Goal: Task Accomplishment & Management: Manage account settings

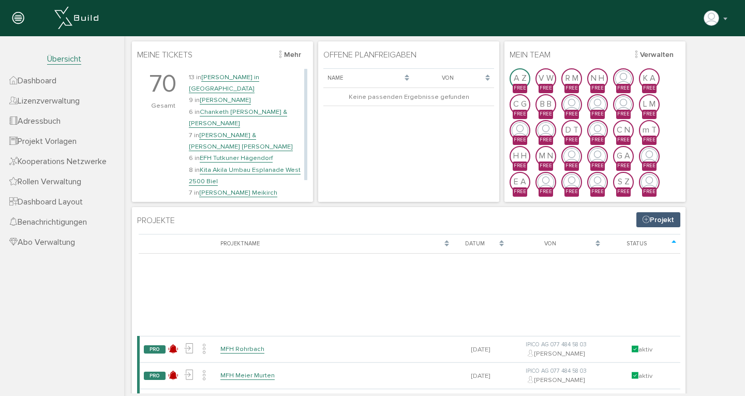
click at [223, 78] on link "[PERSON_NAME] in [GEOGRAPHIC_DATA]" at bounding box center [224, 83] width 70 height 20
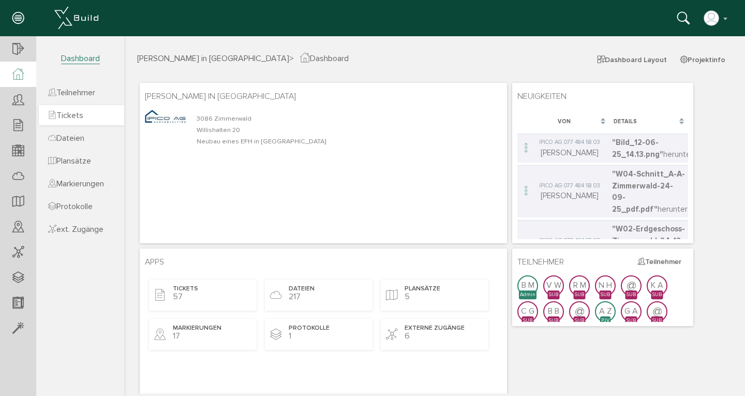
click at [78, 113] on span "Tickets" at bounding box center [65, 115] width 35 height 10
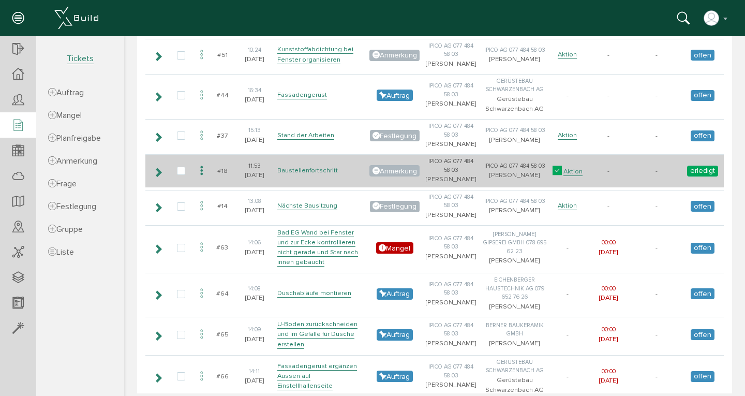
scroll to position [115, 0]
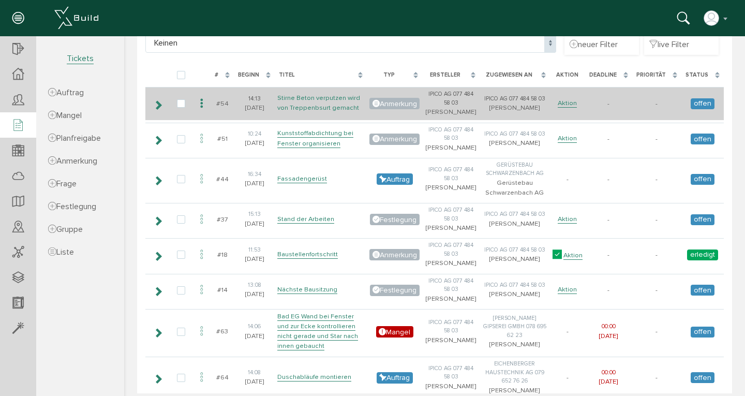
click at [308, 103] on link "Stirne Beton verputzen wird von Treppenbsurt gemacht" at bounding box center [318, 103] width 83 height 19
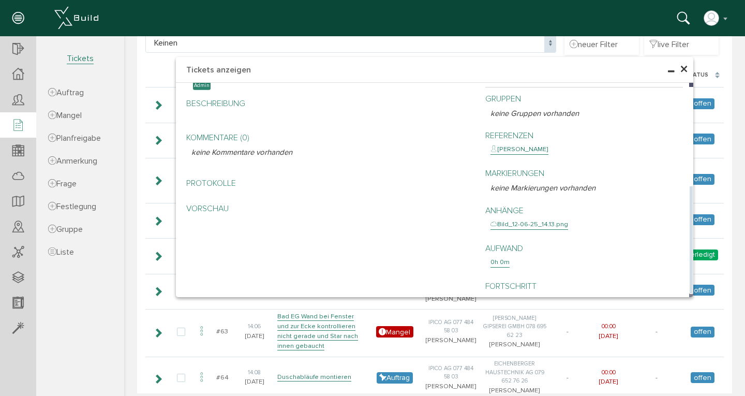
scroll to position [182, 0]
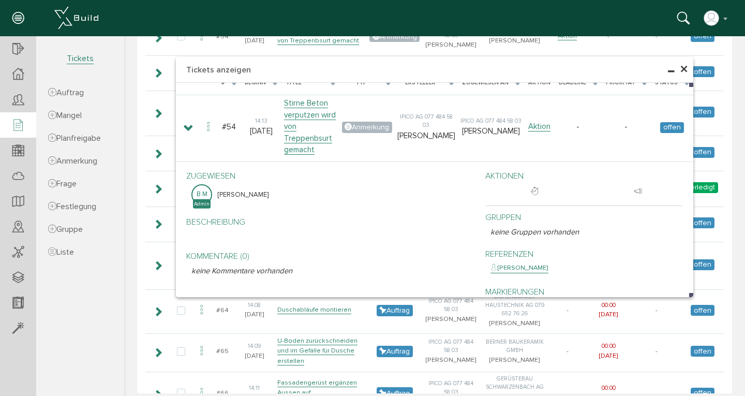
click at [136, 117] on div "× Tickets anzeigen Keinen Offene Tickets Keinen neuer Filter live Filter Lade, …" at bounding box center [434, 32] width 621 height 357
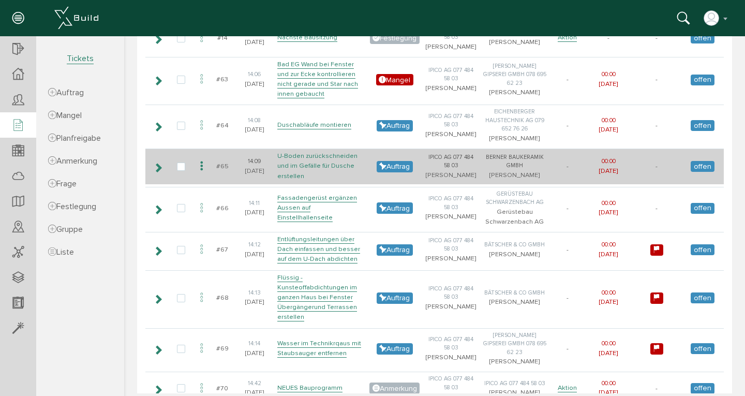
scroll to position [0, 0]
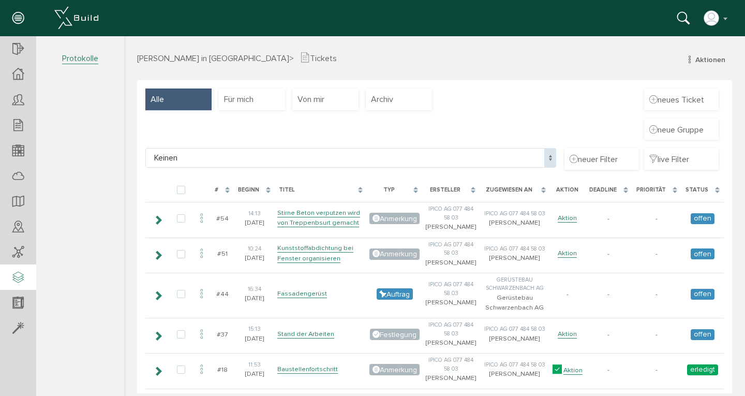
click at [19, 281] on icon at bounding box center [17, 277] width 11 height 14
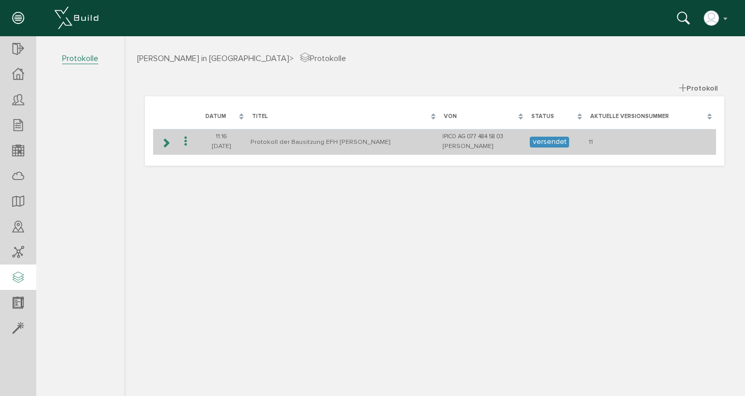
click at [169, 141] on icon at bounding box center [166, 143] width 10 height 8
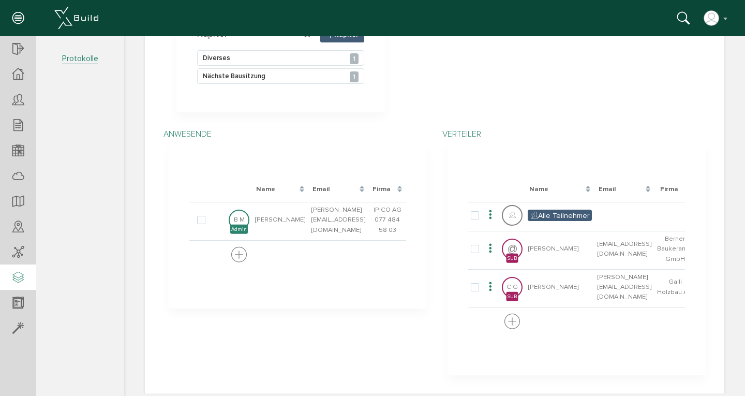
scroll to position [163, 0]
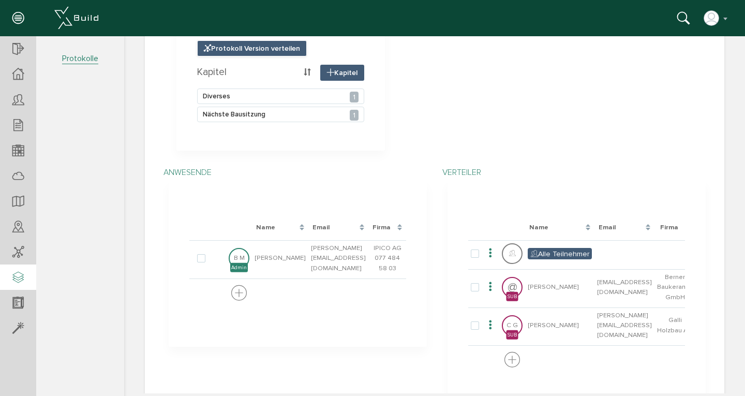
click at [245, 51] on span "Protokoll Version verteilen" at bounding box center [252, 48] width 110 height 16
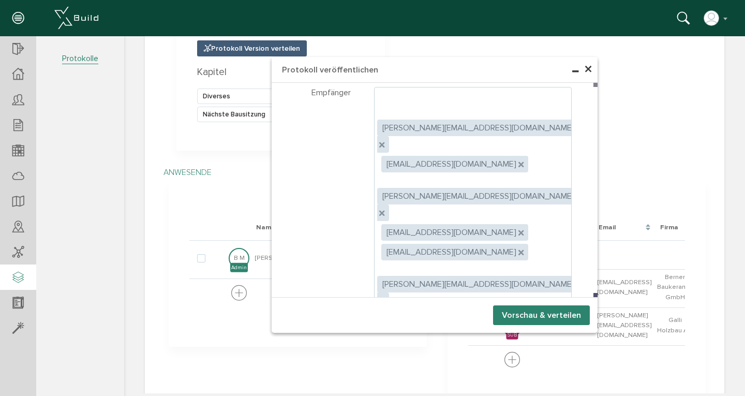
click at [518, 318] on button "Vorschau & verteilen" at bounding box center [541, 315] width 97 height 20
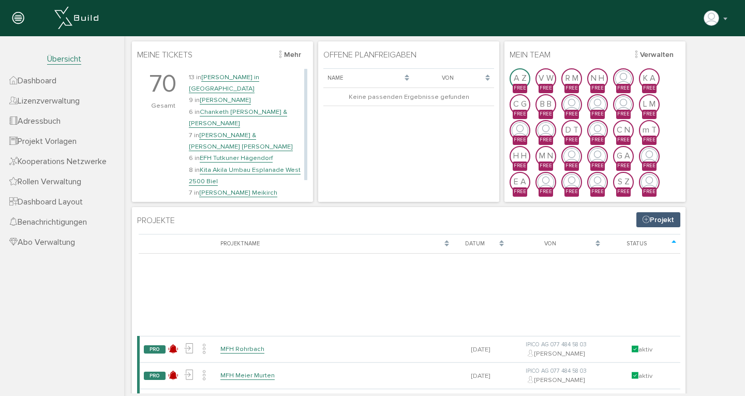
click at [228, 96] on link "[PERSON_NAME]" at bounding box center [225, 100] width 51 height 9
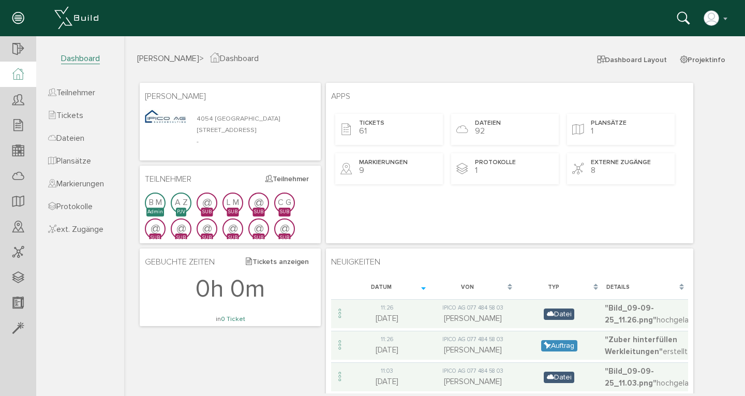
click at [182, 56] on span "[PERSON_NAME]" at bounding box center [168, 58] width 62 height 10
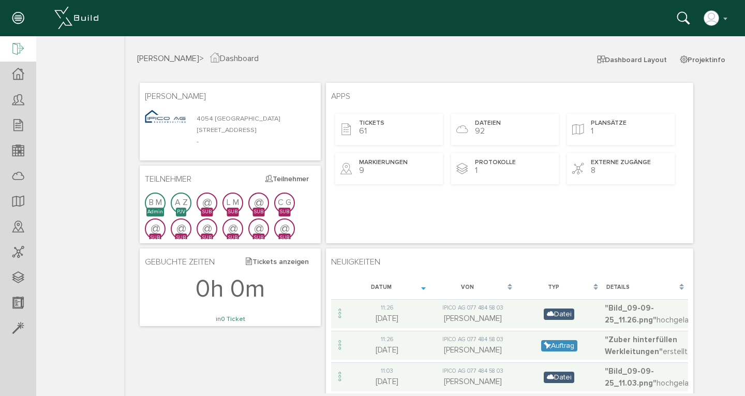
click at [17, 49] on icon at bounding box center [17, 49] width 11 height 14
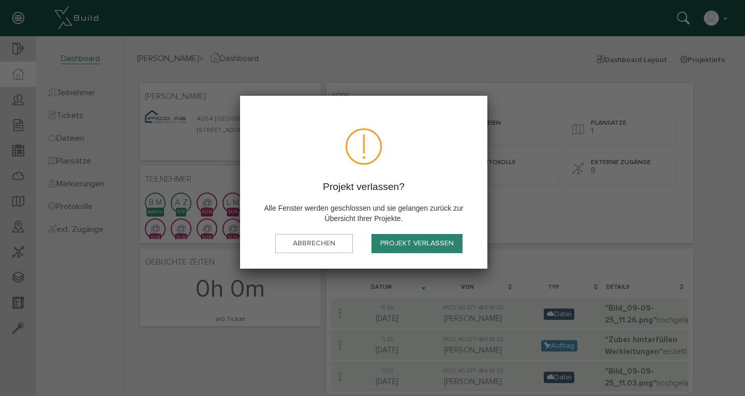
click at [381, 235] on button "Projekt verlassen" at bounding box center [416, 243] width 91 height 19
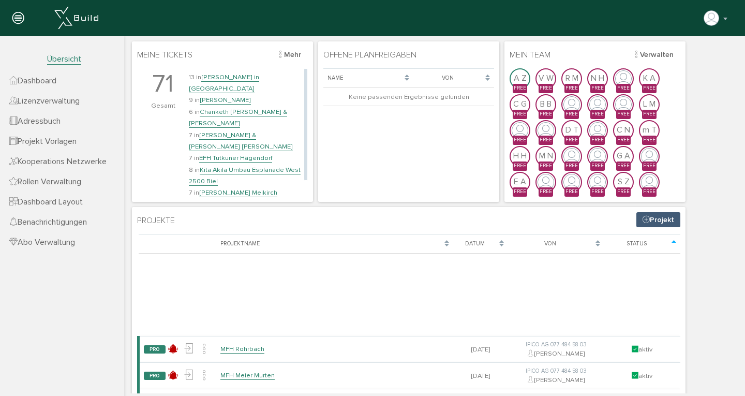
click at [231, 154] on link "EFH Tutkuner Hägendorf" at bounding box center [235, 158] width 73 height 9
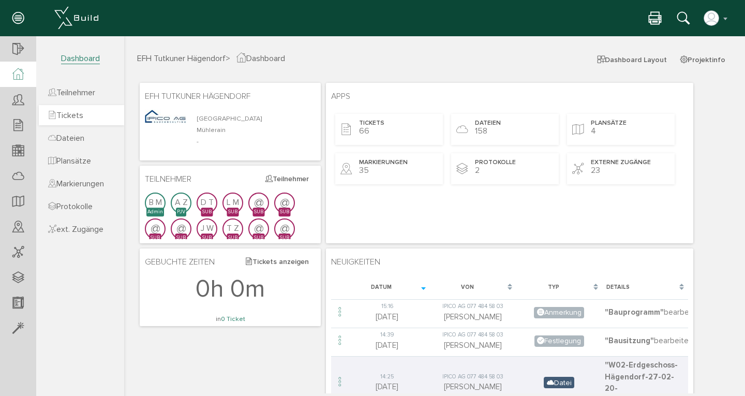
click at [82, 117] on span "Tickets" at bounding box center [65, 115] width 35 height 10
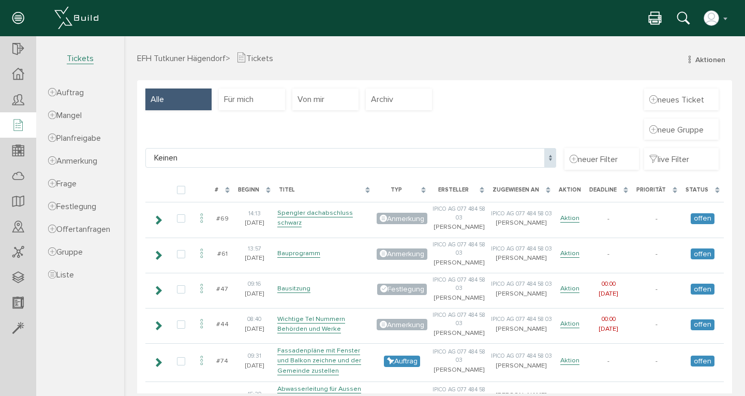
click at [82, 61] on span "Tickets" at bounding box center [80, 58] width 27 height 11
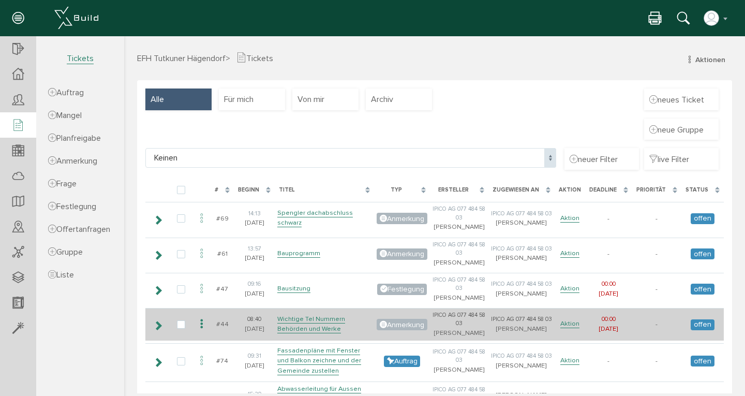
scroll to position [137, 0]
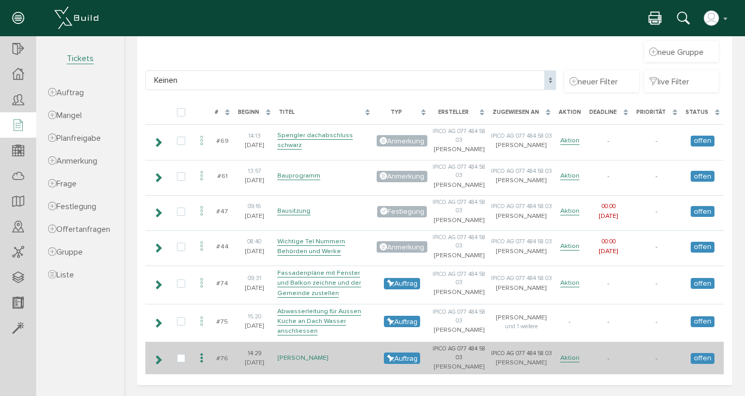
drag, startPoint x: 284, startPoint y: 354, endPoint x: 285, endPoint y: 348, distance: 6.2
click at [285, 354] on link "[PERSON_NAME]" at bounding box center [302, 357] width 51 height 9
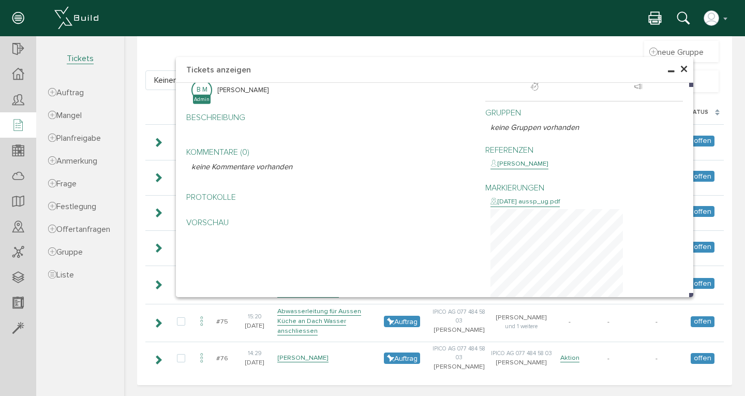
click at [680, 69] on span "×" at bounding box center [684, 69] width 8 height 20
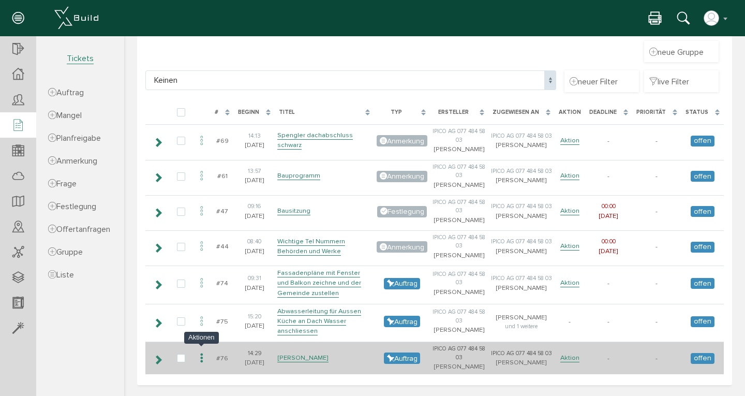
click at [203, 353] on icon at bounding box center [202, 358] width 12 height 14
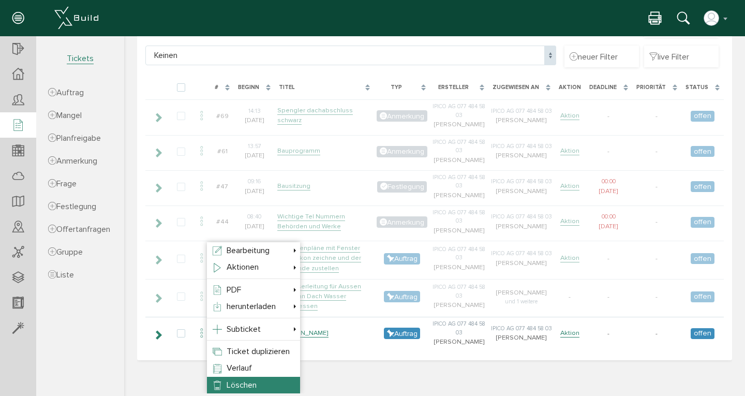
click at [236, 380] on span "Löschen" at bounding box center [242, 385] width 30 height 10
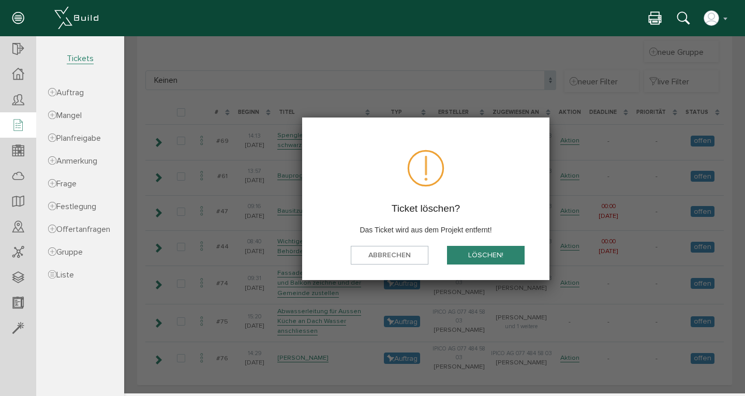
click at [476, 254] on button "löschen!" at bounding box center [486, 255] width 78 height 19
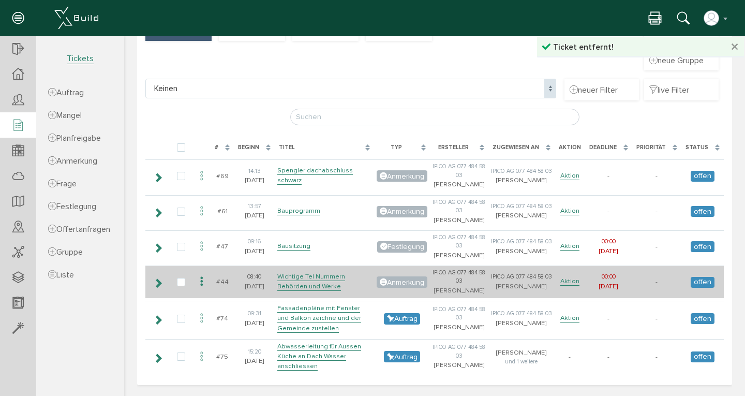
scroll to position [119, 0]
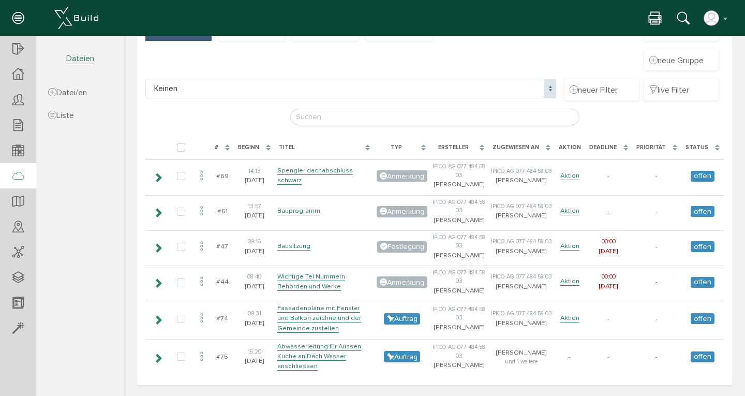
click at [18, 179] on icon at bounding box center [17, 176] width 11 height 14
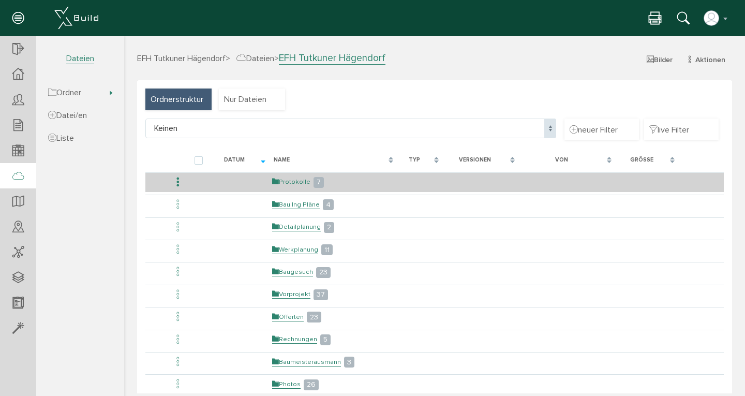
click at [287, 181] on link "Protokolle" at bounding box center [291, 181] width 38 height 9
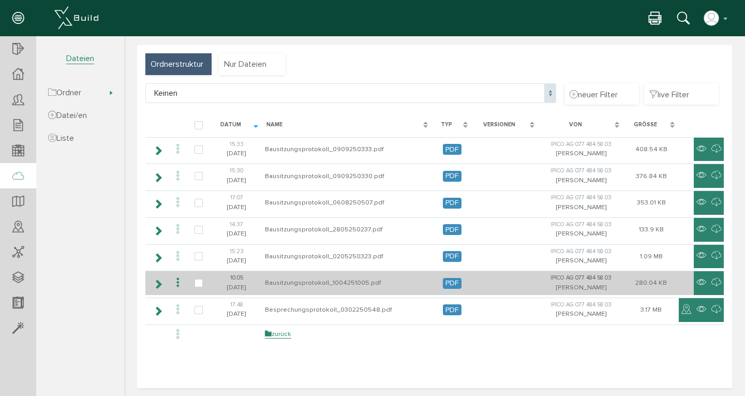
scroll to position [20, 0]
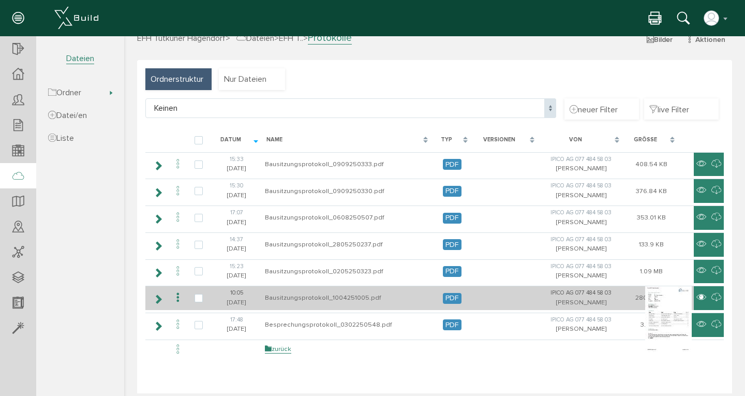
click at [696, 295] on icon at bounding box center [701, 297] width 10 height 12
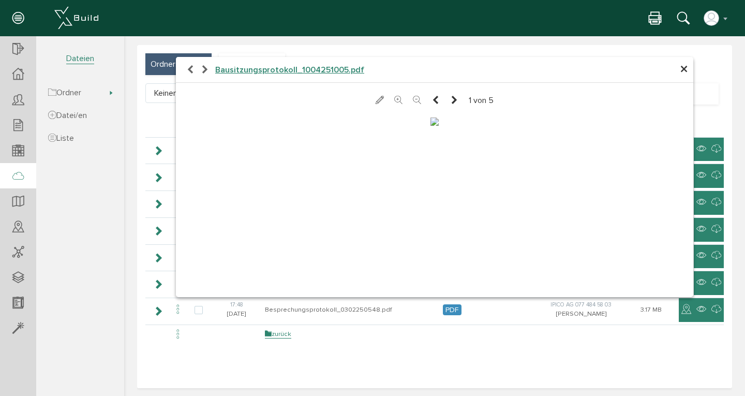
scroll to position [0, 0]
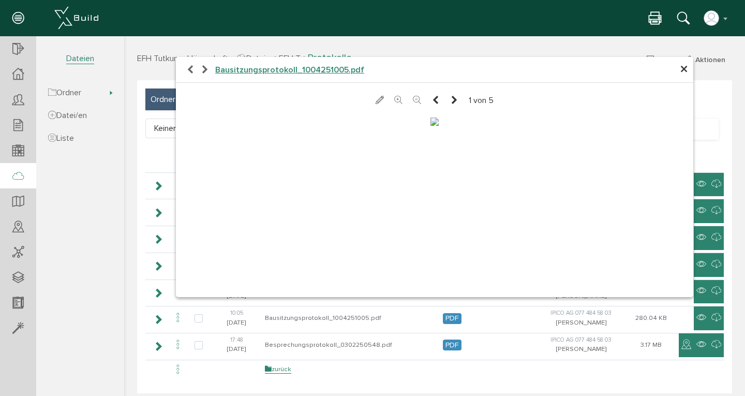
click at [450, 102] on icon at bounding box center [454, 100] width 8 height 10
click at [449, 102] on icon at bounding box center [453, 100] width 8 height 10
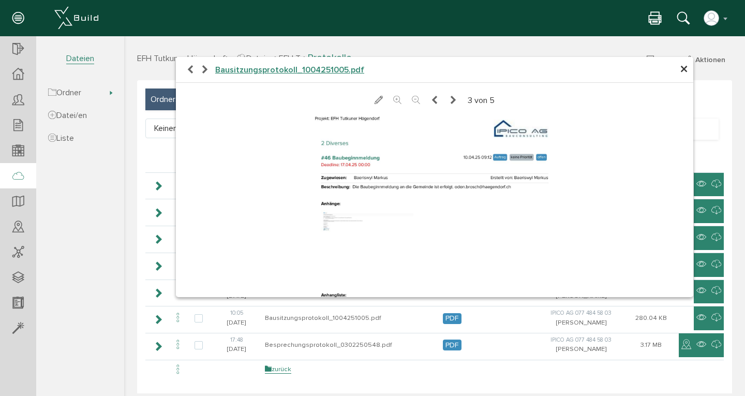
click at [449, 102] on icon at bounding box center [453, 100] width 8 height 10
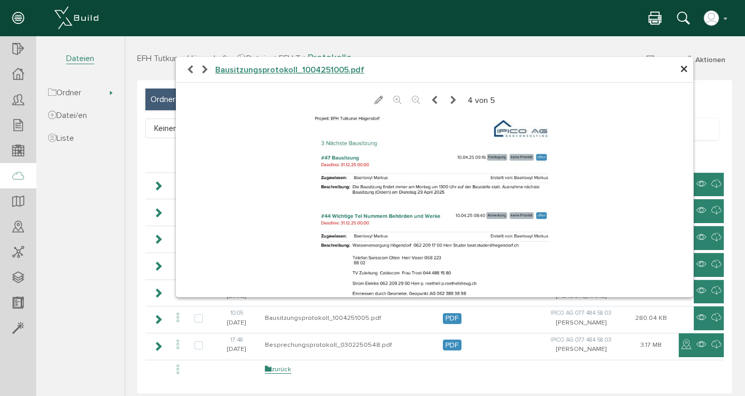
click at [449, 100] on icon at bounding box center [453, 100] width 8 height 10
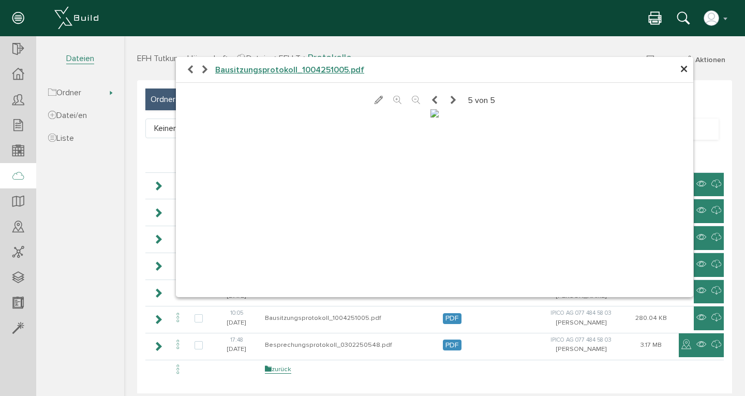
click at [449, 101] on icon at bounding box center [453, 100] width 8 height 10
click at [430, 99] on icon at bounding box center [434, 100] width 8 height 10
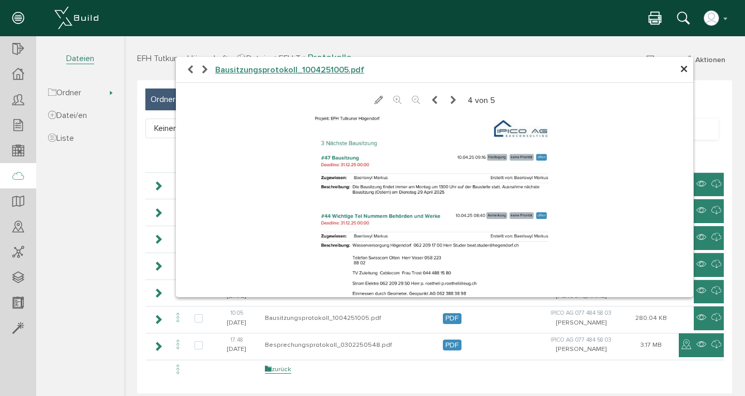
click at [681, 72] on span "×" at bounding box center [684, 69] width 8 height 20
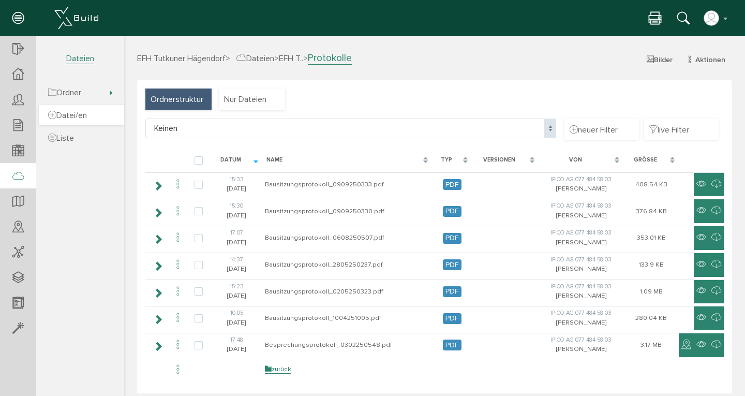
click at [82, 111] on span "Datei/en" at bounding box center [67, 115] width 39 height 10
select select
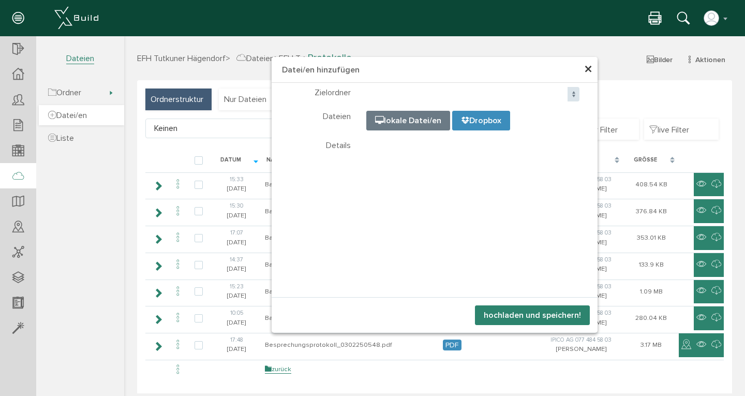
select select
click at [588, 71] on span "×" at bounding box center [588, 69] width 8 height 20
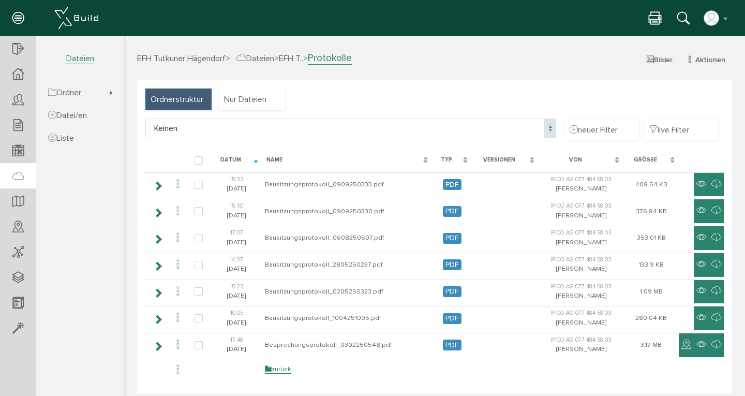
click at [274, 58] on span "Dateien" at bounding box center [255, 58] width 38 height 10
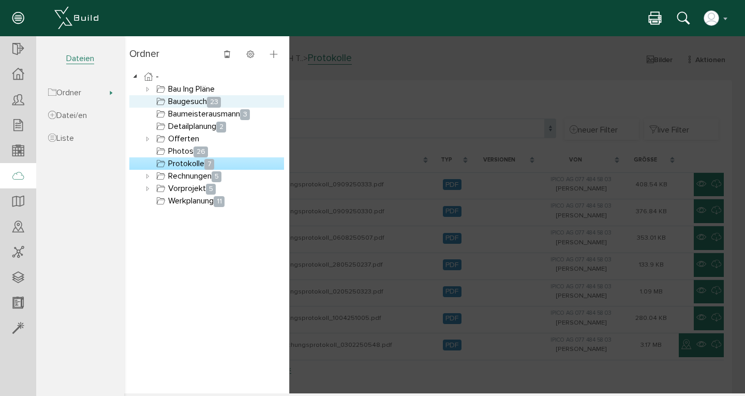
click at [191, 104] on link "Baugesuch 23" at bounding box center [188, 101] width 69 height 12
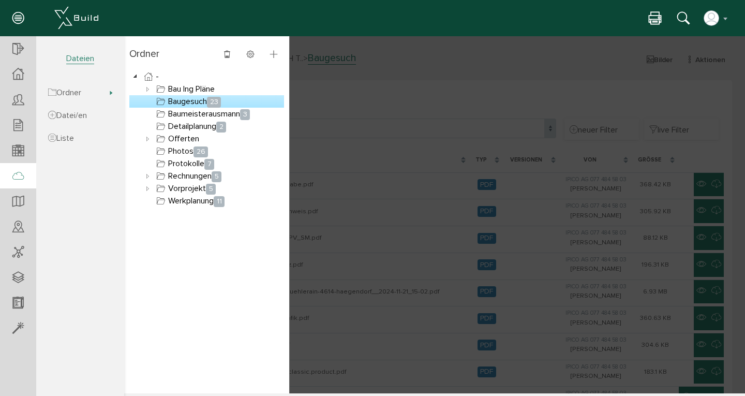
click at [327, 160] on div at bounding box center [434, 214] width 621 height 357
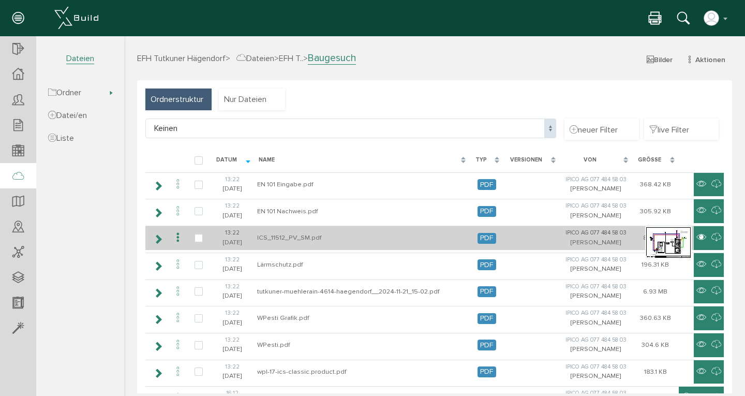
click at [696, 237] on icon at bounding box center [701, 237] width 10 height 12
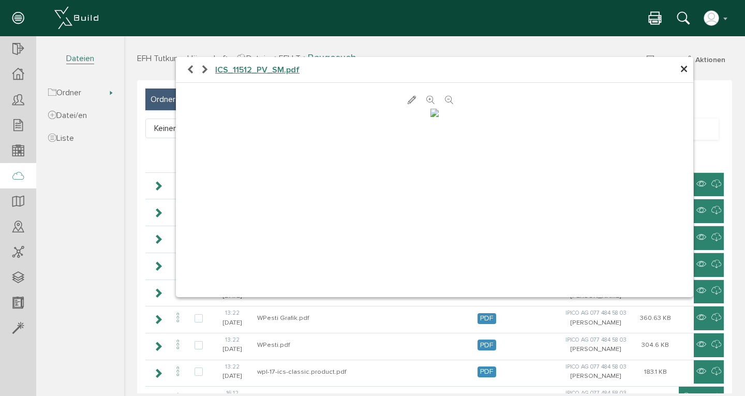
click at [680, 70] on span "×" at bounding box center [684, 69] width 8 height 20
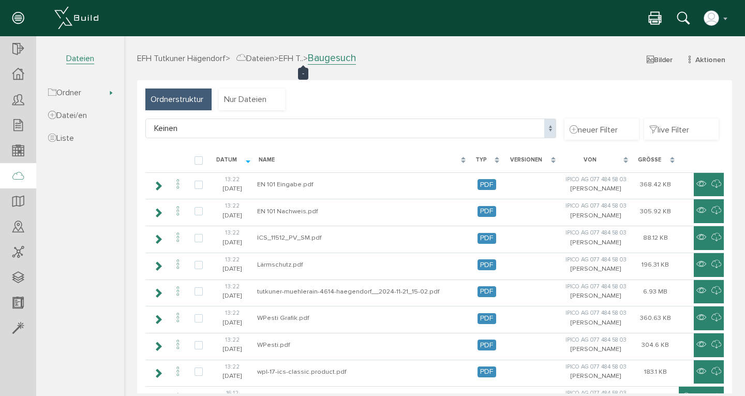
click at [303, 57] on span "EFH T.." at bounding box center [291, 58] width 24 height 10
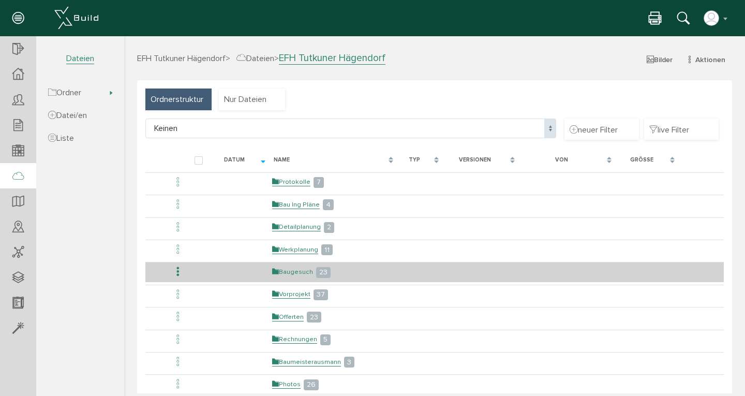
click at [291, 267] on link "Baugesuch" at bounding box center [292, 271] width 41 height 9
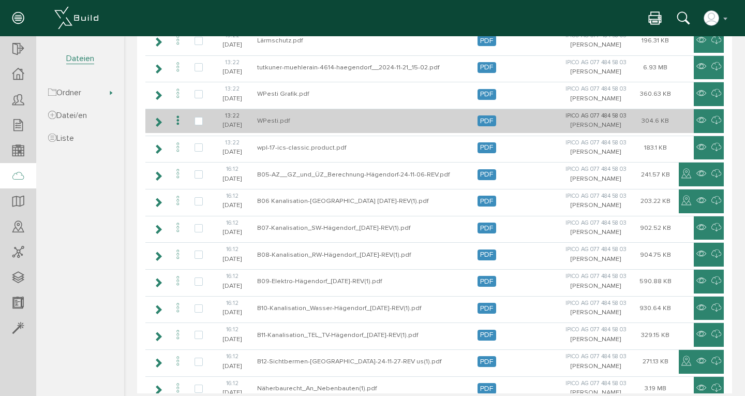
scroll to position [457, 0]
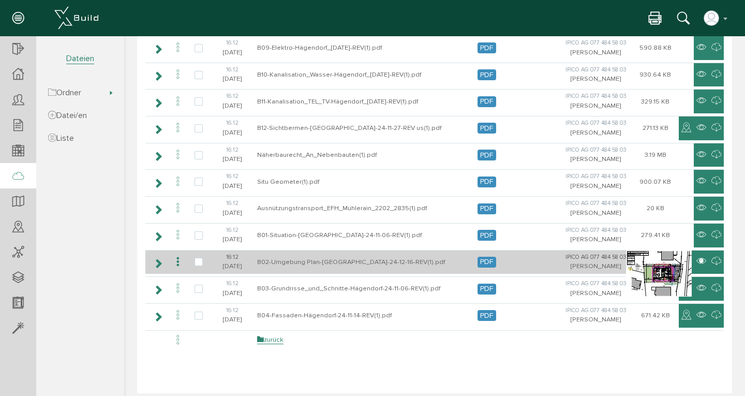
click at [696, 255] on icon at bounding box center [701, 261] width 10 height 12
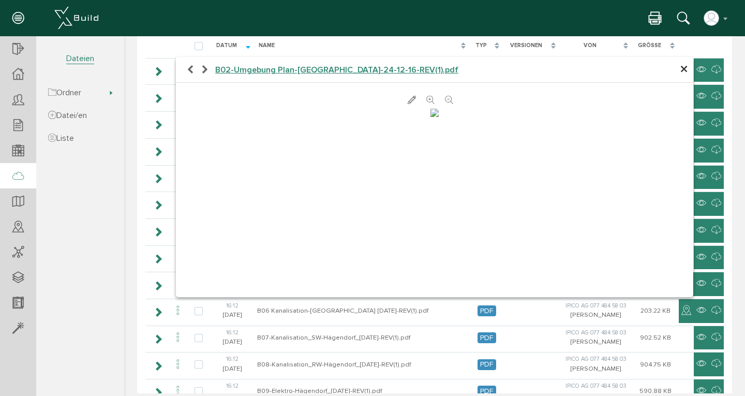
scroll to position [117, 0]
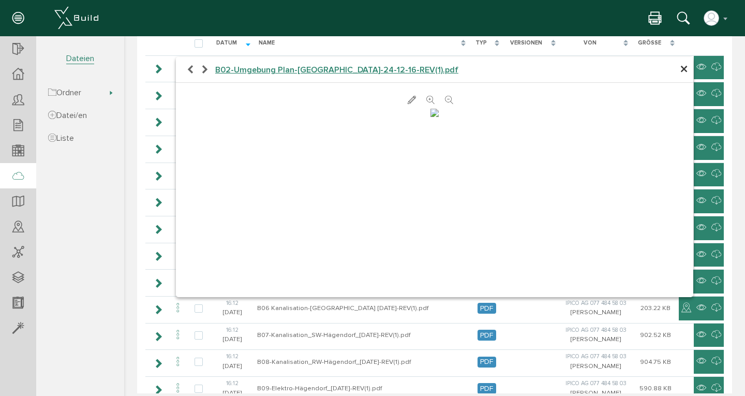
click at [426, 101] on icon at bounding box center [430, 100] width 8 height 10
click at [427, 101] on div at bounding box center [434, 106] width 517 height 24
click at [426, 100] on icon at bounding box center [430, 100] width 8 height 10
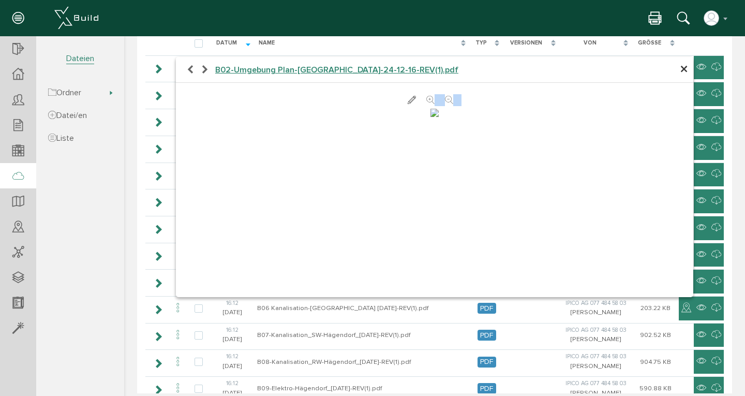
click at [426, 100] on icon at bounding box center [430, 100] width 8 height 10
click at [428, 113] on div at bounding box center [434, 106] width 517 height 24
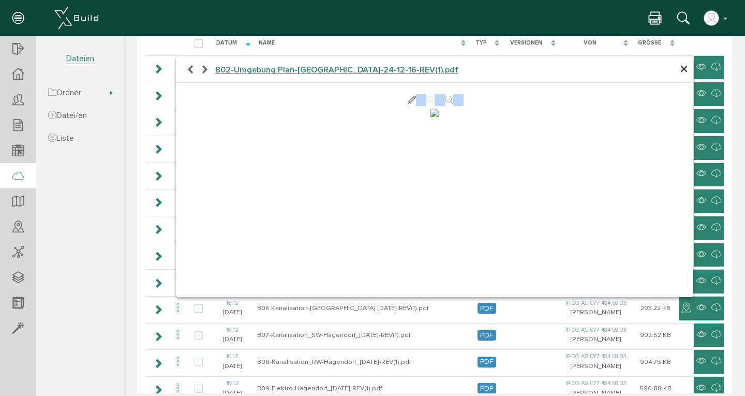
click at [439, 117] on img at bounding box center [434, 113] width 8 height 8
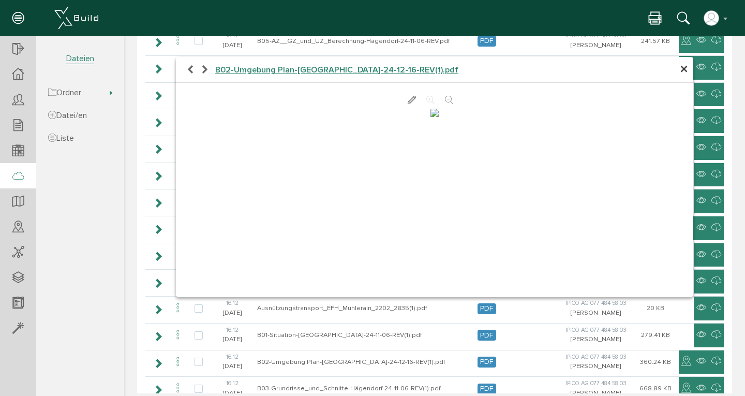
scroll to position [88, 0]
click at [22, 101] on icon at bounding box center [17, 100] width 11 height 14
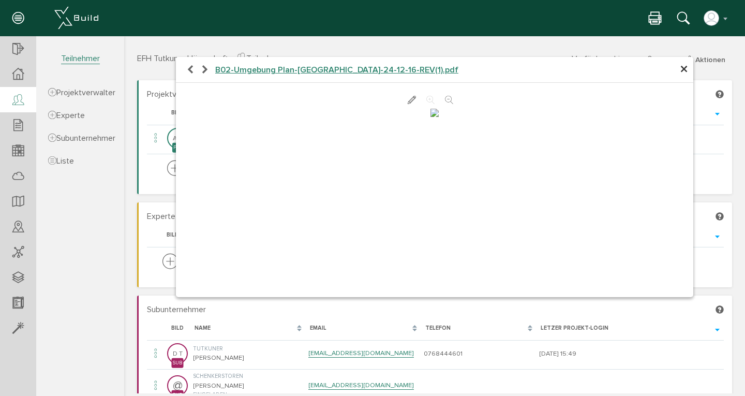
click at [76, 57] on span "Teilnehmer" at bounding box center [80, 58] width 39 height 11
click at [680, 67] on span "×" at bounding box center [684, 69] width 8 height 20
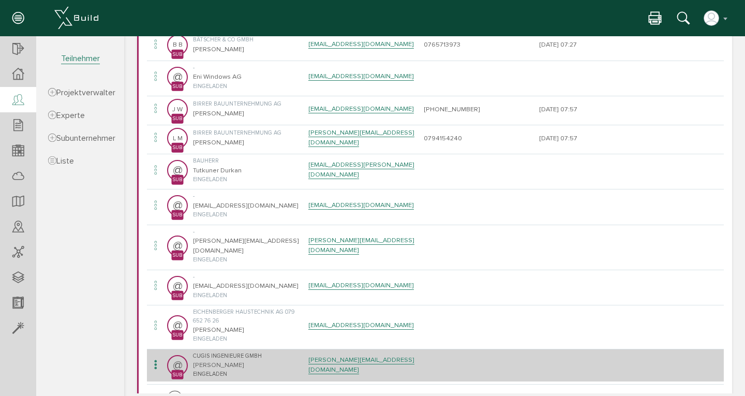
scroll to position [522, 0]
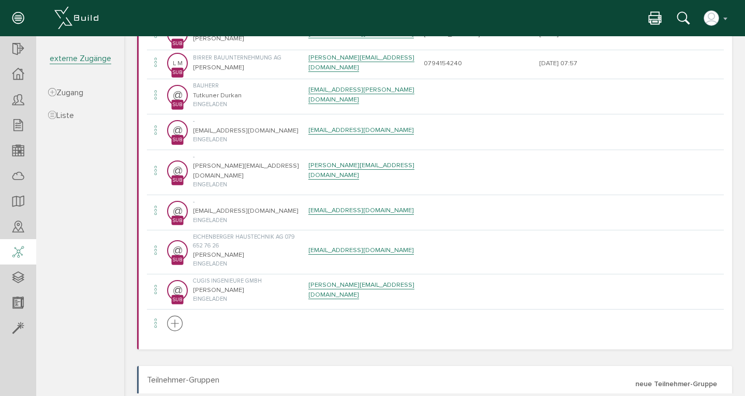
click at [15, 256] on icon at bounding box center [17, 252] width 11 height 14
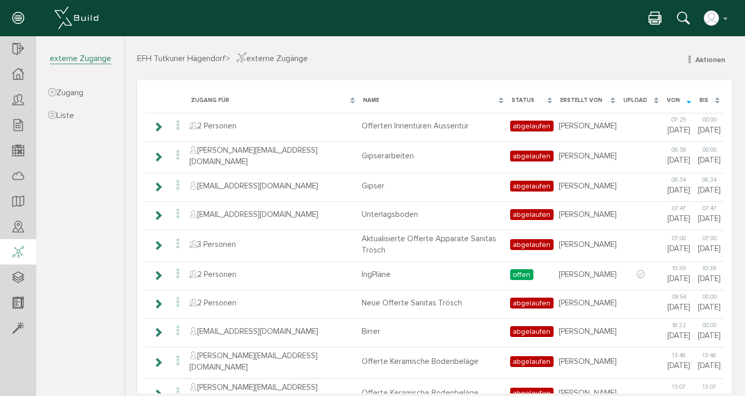
scroll to position [390, 0]
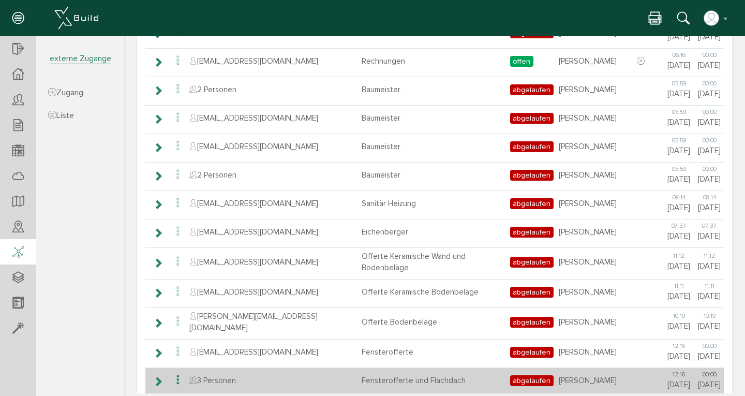
click at [176, 373] on icon at bounding box center [178, 380] width 12 height 14
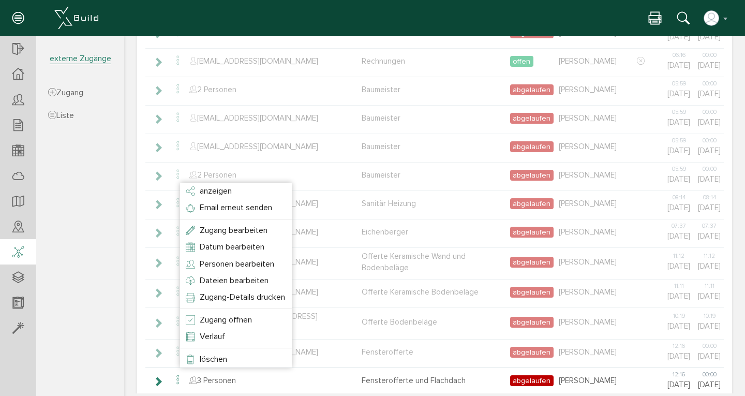
click at [280, 61] on div at bounding box center [430, 214] width 613 height 357
